Goal: Task Accomplishment & Management: Complete application form

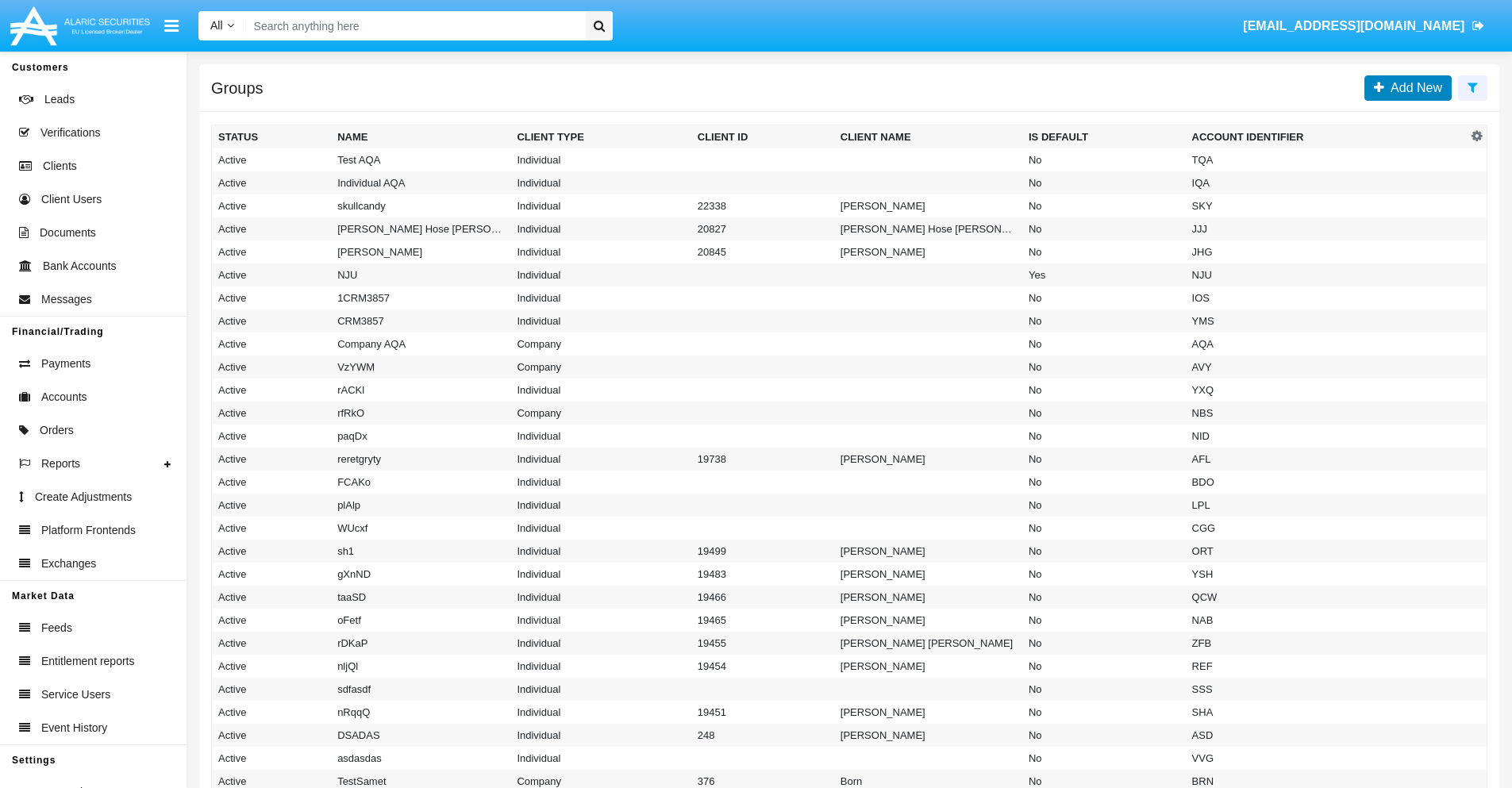
click at [1413, 87] on span "Add New" at bounding box center [1413, 87] width 58 height 13
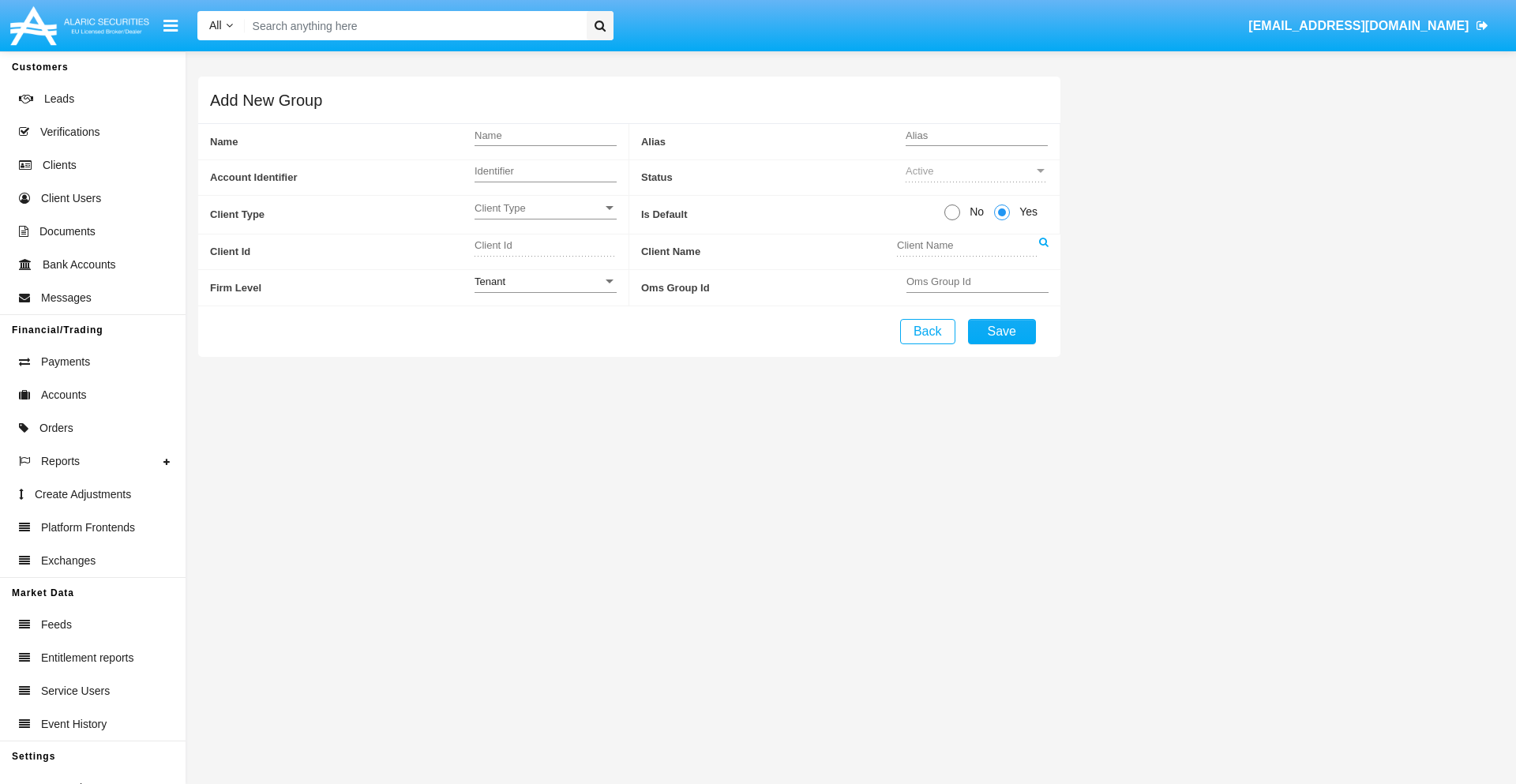
click at [974, 212] on span "No" at bounding box center [974, 212] width 28 height 16
click at [953, 220] on input "No" at bounding box center [952, 220] width 1 height 1
radio input "true"
type input "Eyvak"
type input "X"
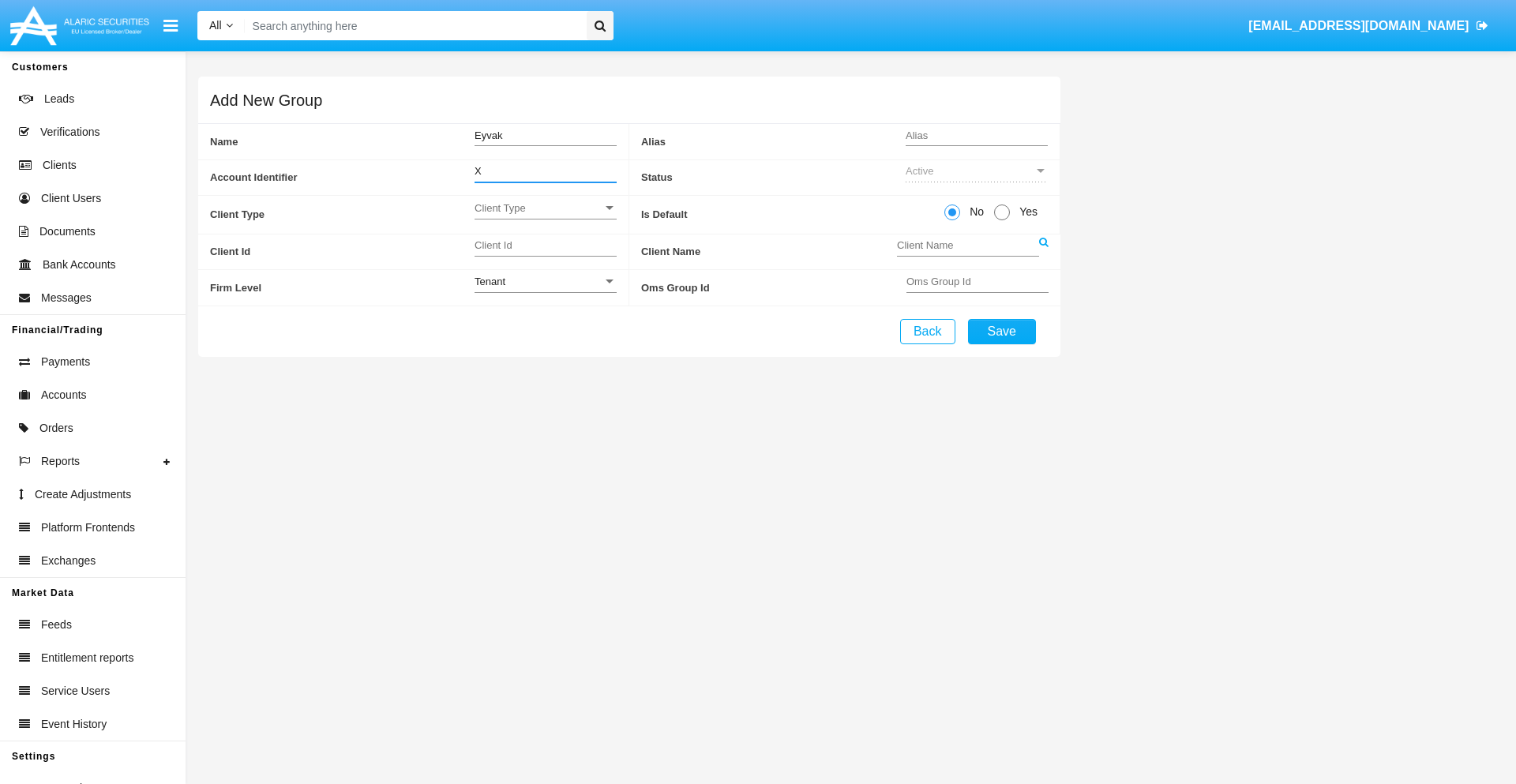
click at [545, 208] on span "Client Type" at bounding box center [538, 208] width 128 height 13
click at [545, 217] on span "Individual" at bounding box center [545, 217] width 142 height 31
click at [545, 281] on div "Tenant" at bounding box center [538, 281] width 128 height 13
click at [545, 289] on span "Tenant" at bounding box center [545, 290] width 142 height 31
type input "yVeoF"
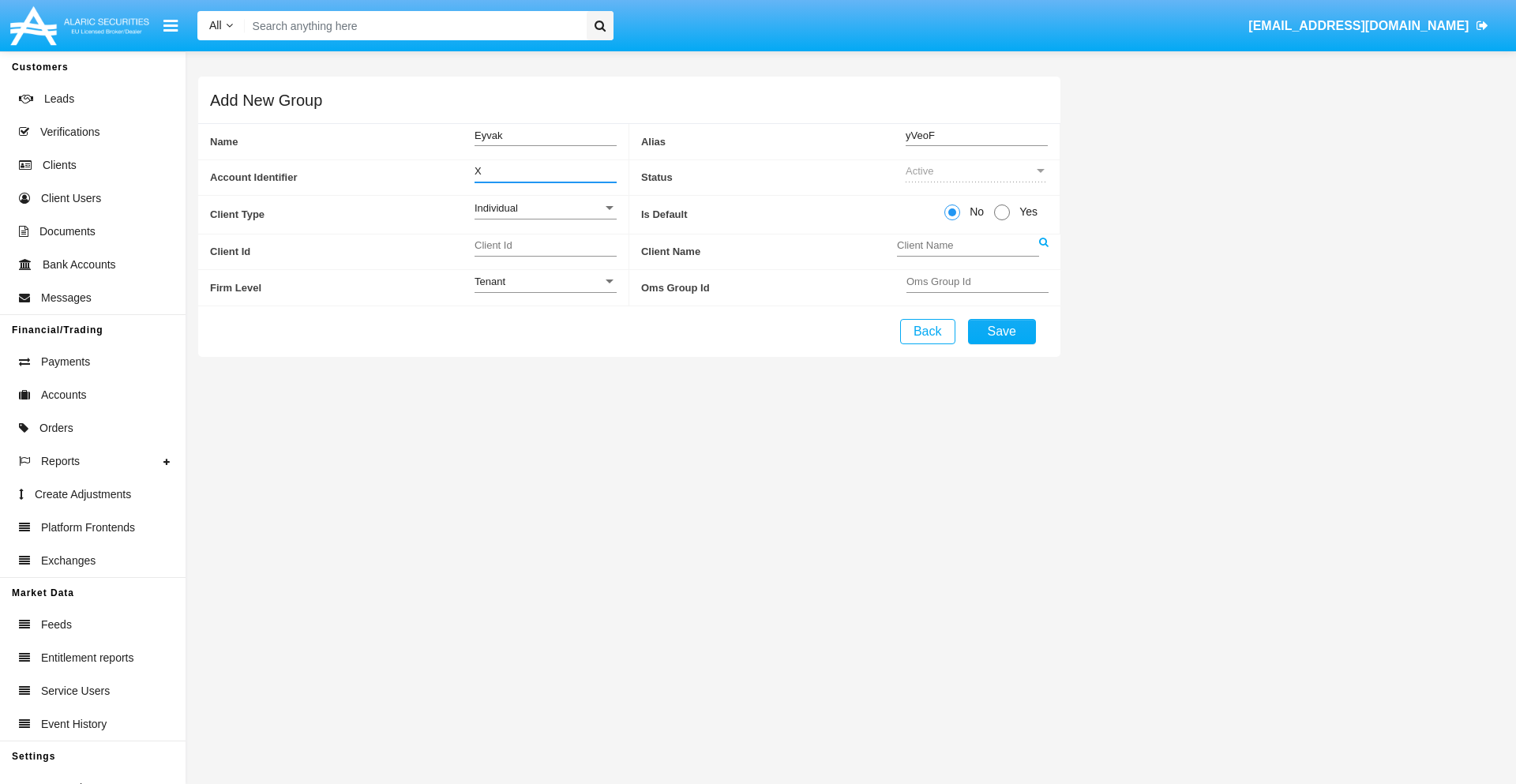
type input "X"
click at [1001, 331] on button "Save" at bounding box center [1002, 331] width 68 height 25
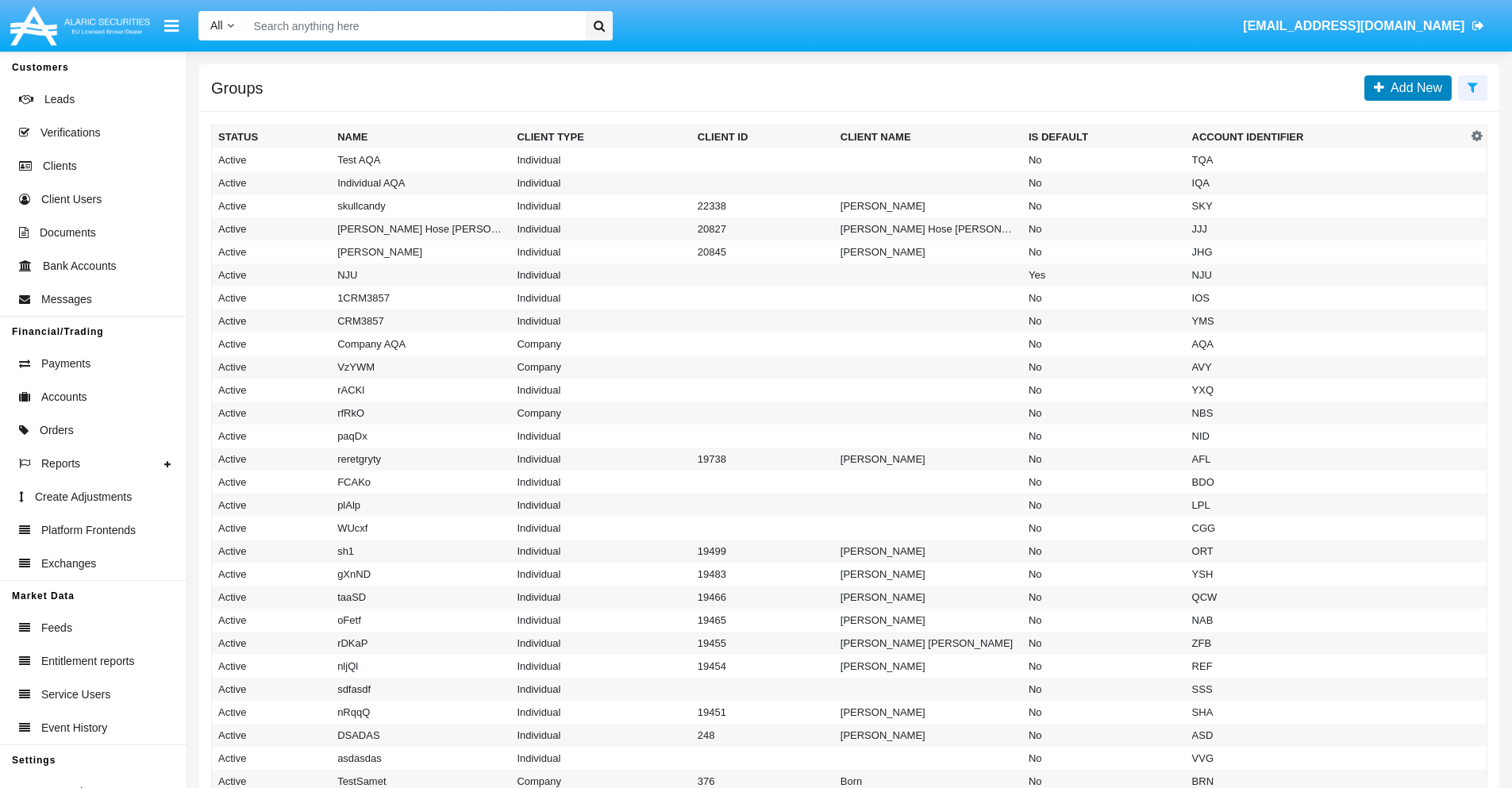
click at [1413, 87] on span "Add New" at bounding box center [1413, 87] width 58 height 13
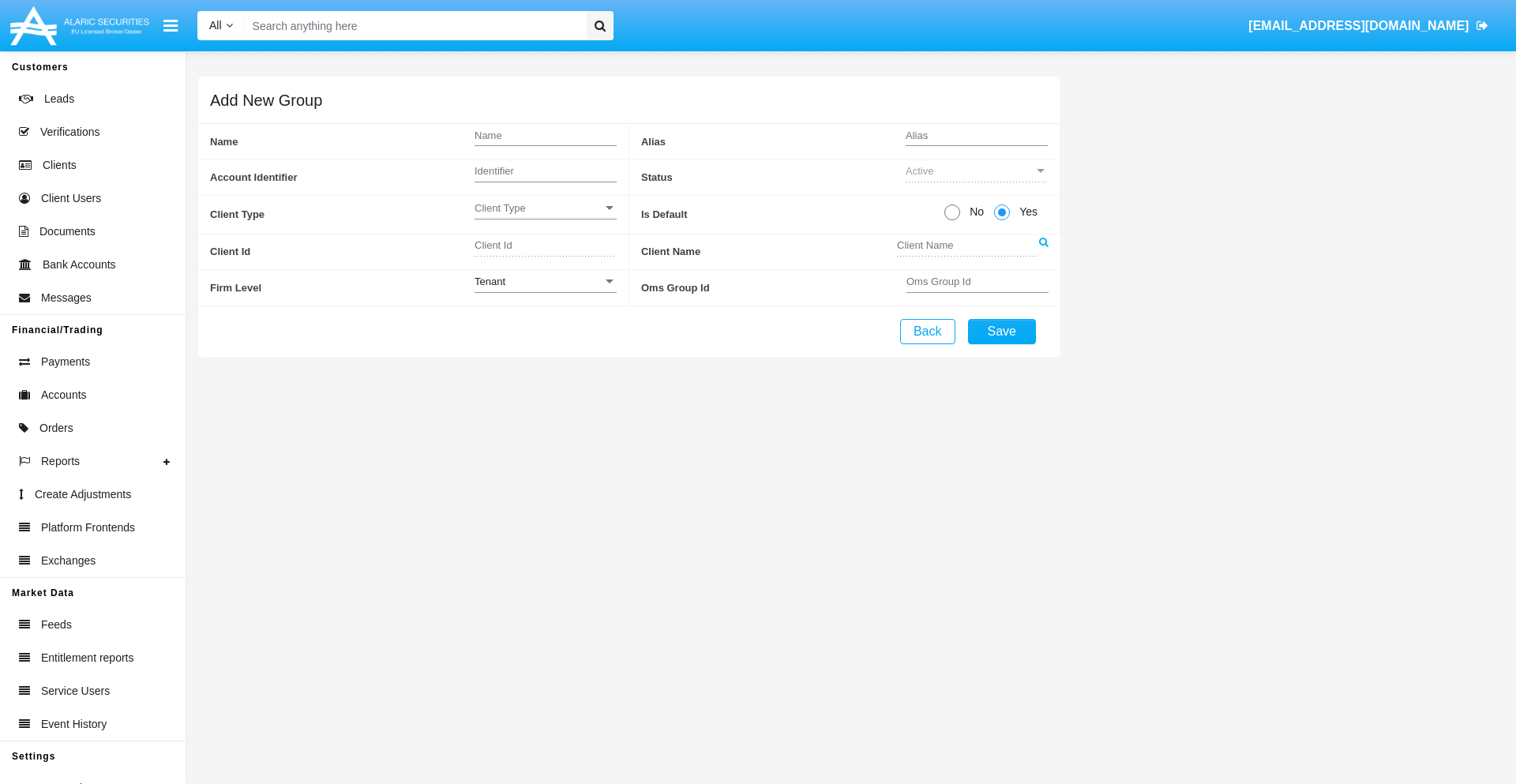
click at [974, 212] on span "No" at bounding box center [974, 212] width 28 height 16
click at [953, 220] on input "No" at bounding box center [952, 220] width 1 height 1
radio input "true"
click at [545, 208] on span "Client Type" at bounding box center [538, 208] width 128 height 13
click at [545, 247] on span "Company" at bounding box center [545, 248] width 142 height 31
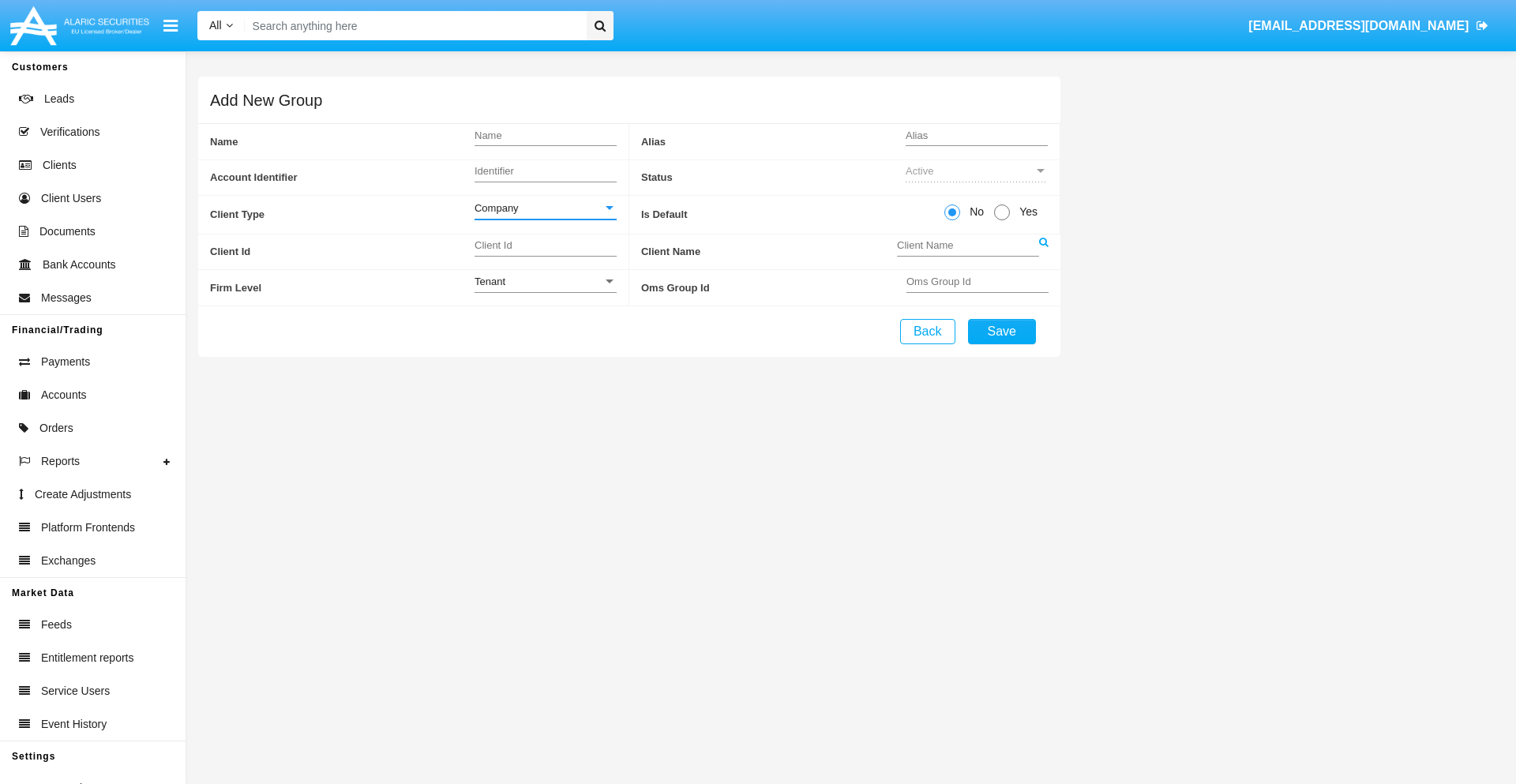
click at [1043, 251] on link at bounding box center [1044, 252] width 10 height 35
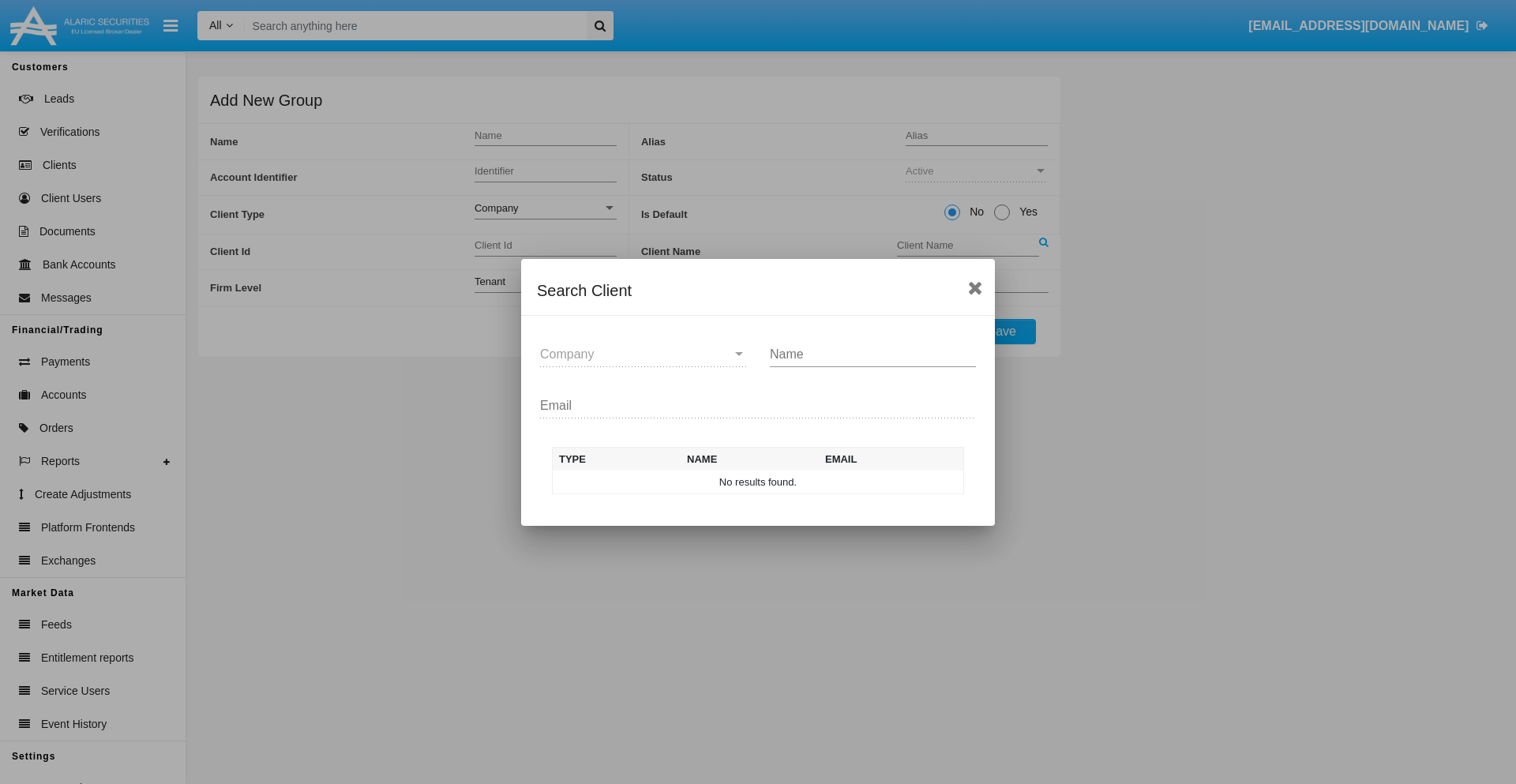
click at [872, 354] on input "Name" at bounding box center [872, 354] width 206 height 14
type input "FlashTurtles"
click at [772, 482] on td "FlashTurtles" at bounding box center [772, 482] width 166 height 24
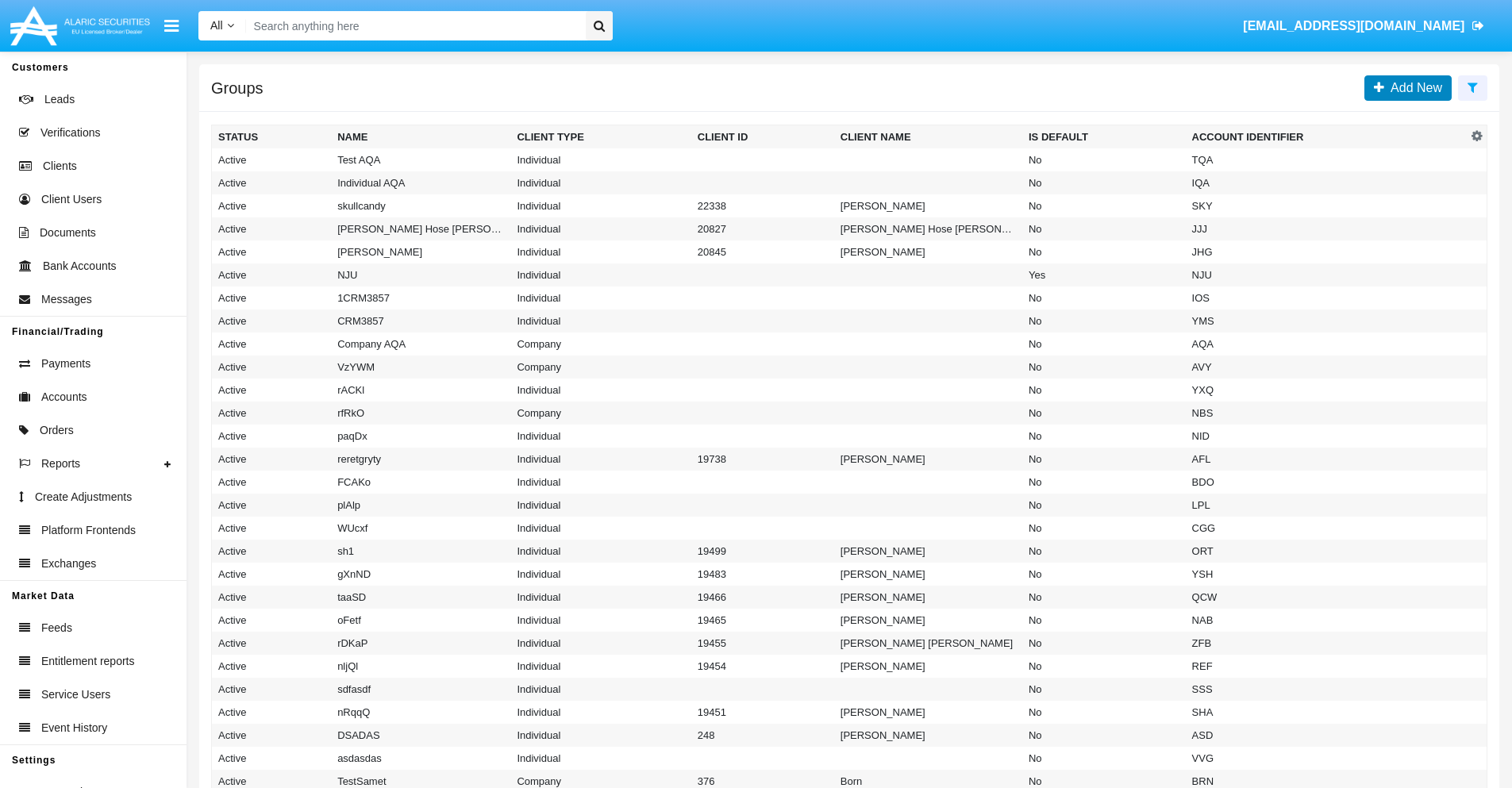
click at [1413, 87] on span "Add New" at bounding box center [1413, 87] width 58 height 13
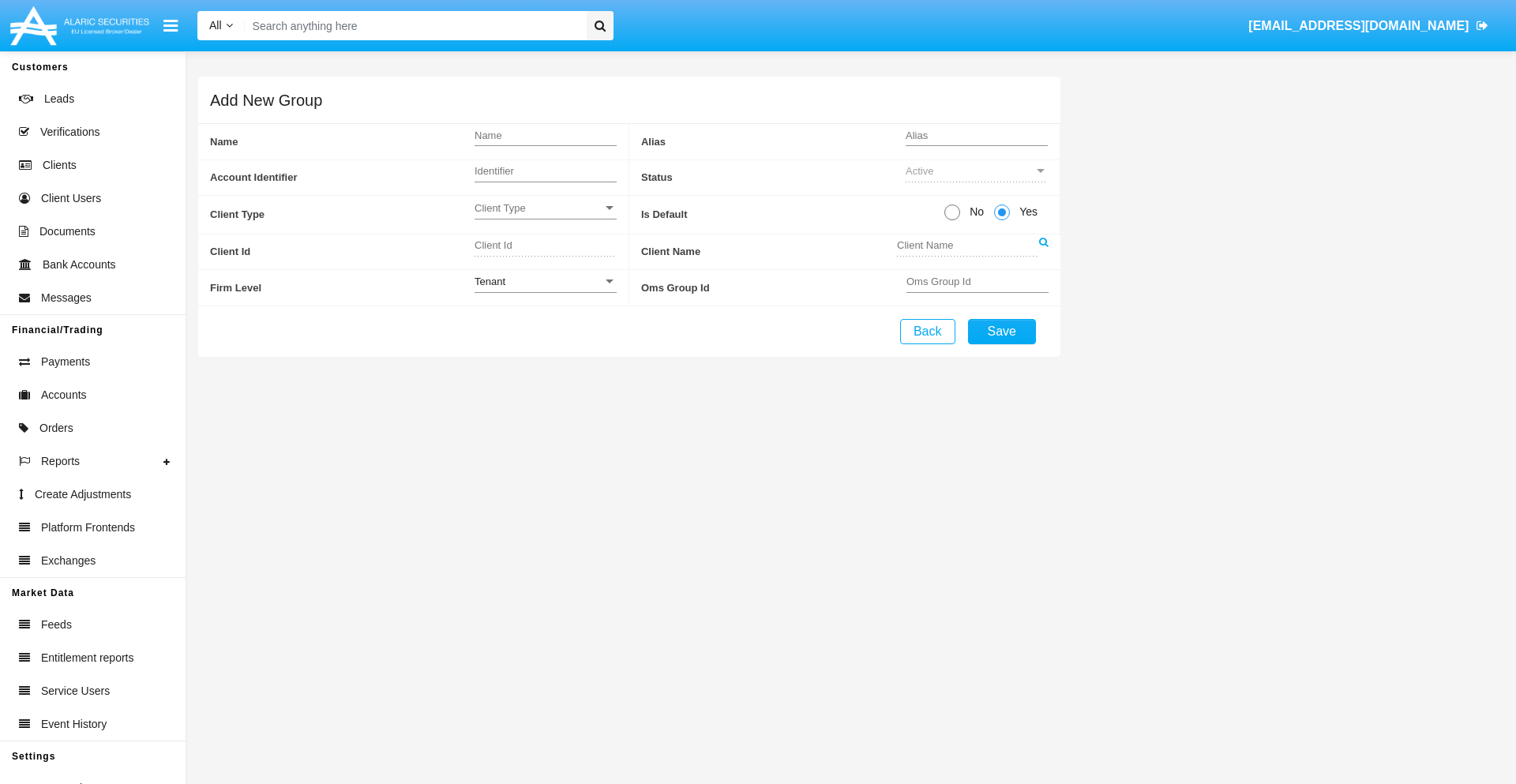
click at [974, 212] on span "No" at bounding box center [974, 212] width 28 height 16
click at [953, 220] on input "No" at bounding box center [952, 220] width 1 height 1
radio input "true"
click at [545, 208] on span "Client Type" at bounding box center [538, 208] width 128 height 13
click at [545, 217] on span "Individual" at bounding box center [545, 217] width 142 height 31
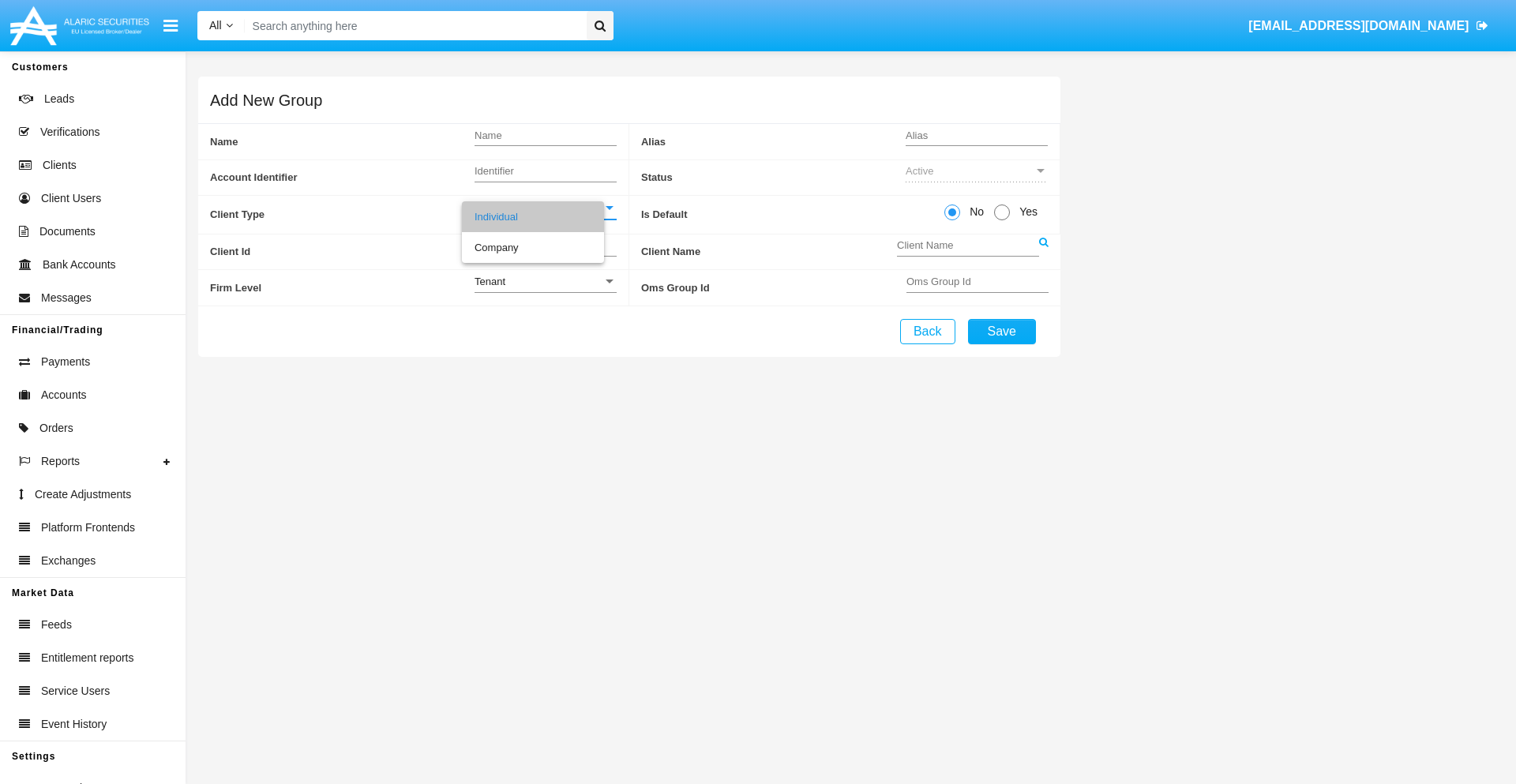
click at [1043, 251] on link at bounding box center [1044, 252] width 10 height 35
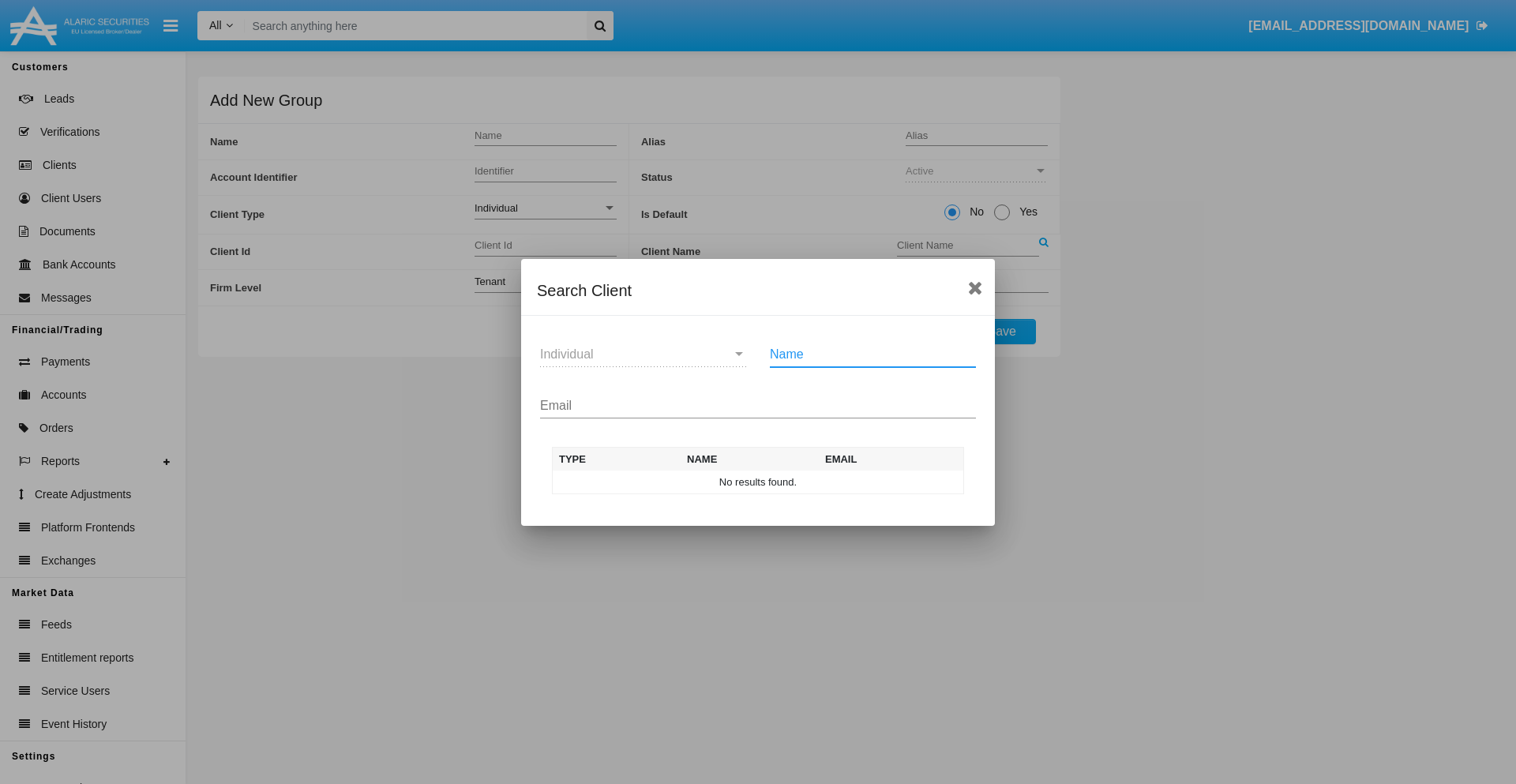
click at [758, 405] on input "Email" at bounding box center [757, 405] width 436 height 14
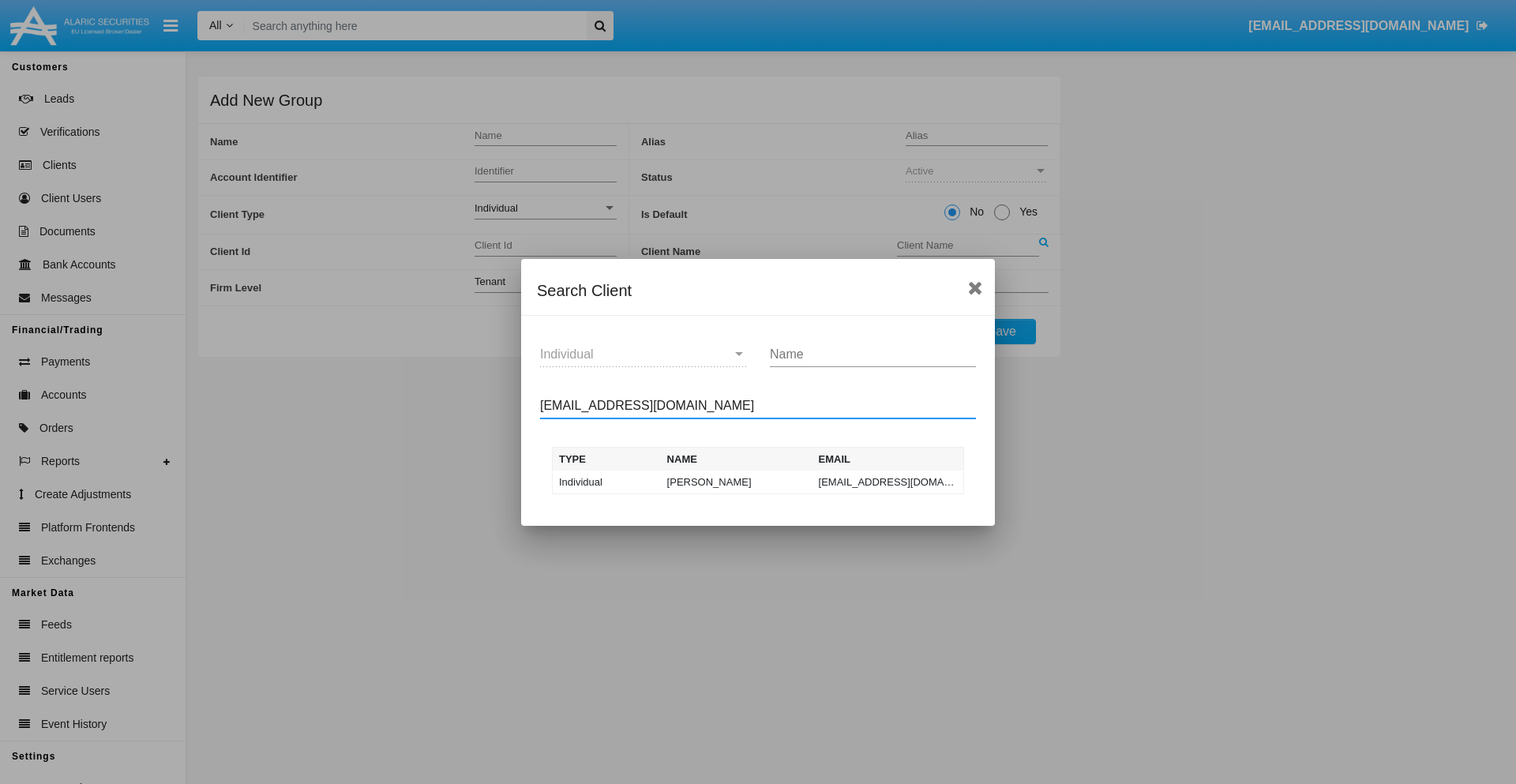
type input "[EMAIL_ADDRESS][DOMAIN_NAME]"
click at [887, 482] on td "[EMAIL_ADDRESS][DOMAIN_NAME]" at bounding box center [888, 482] width 151 height 24
